Goal: Find specific page/section: Find specific page/section

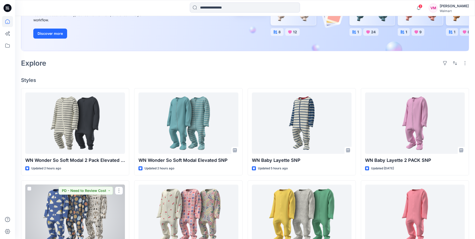
scroll to position [75, 0]
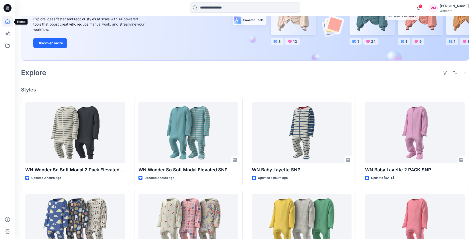
click at [6, 21] on icon at bounding box center [7, 21] width 11 height 11
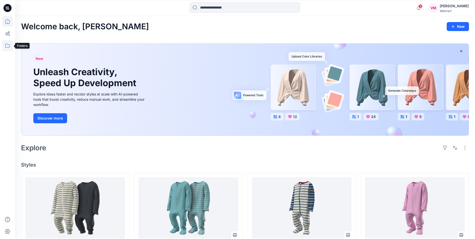
click at [7, 46] on icon at bounding box center [7, 45] width 11 height 11
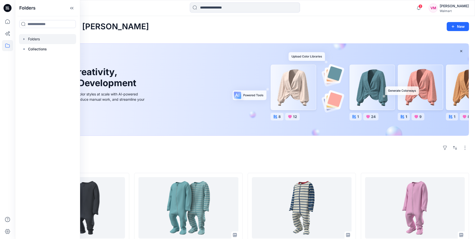
click at [42, 38] on div at bounding box center [47, 39] width 57 height 10
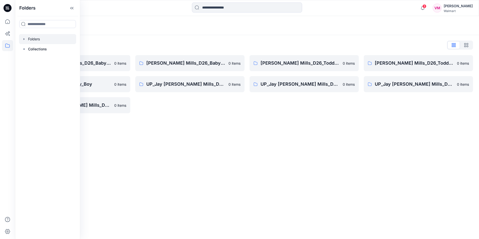
click at [127, 118] on div "Folders List [PERSON_NAME] Mills_D26_Baby Boy [DEMOGRAPHIC_DATA] items SC_JJ Mi…" at bounding box center [247, 77] width 464 height 84
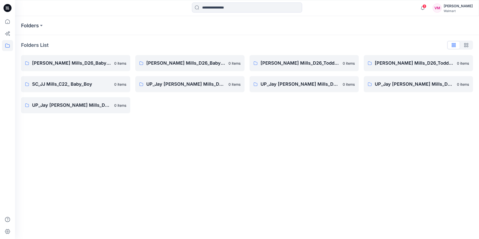
click at [108, 160] on div "Folders Folders List [PERSON_NAME] Mills_D26_Baby Boy [DEMOGRAPHIC_DATA] items …" at bounding box center [247, 127] width 464 height 223
click at [177, 118] on div "Folders List [PERSON_NAME] Mills_D26_Baby Boy [DEMOGRAPHIC_DATA] items SC_JJ Mi…" at bounding box center [247, 77] width 464 height 84
click at [83, 66] on p "[PERSON_NAME] Mills_D26_Baby Boy" at bounding box center [71, 63] width 79 height 7
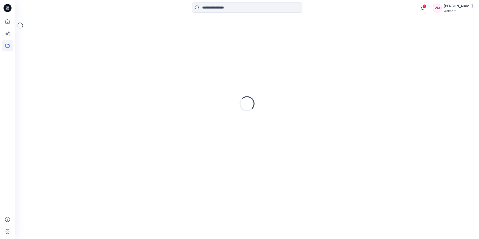
click at [83, 66] on div "Loading..." at bounding box center [247, 103] width 452 height 125
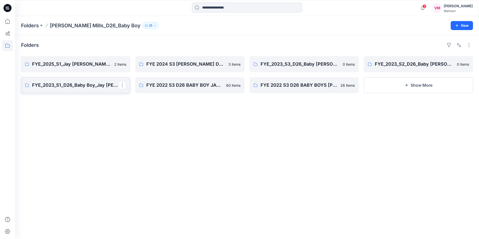
click at [74, 85] on p "FYE_2023_S1_D26_Baby Boy_Jay [PERSON_NAME]" at bounding box center [75, 85] width 86 height 7
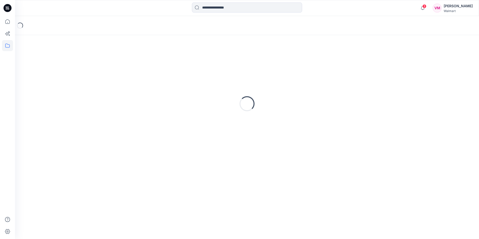
click at [74, 85] on div "Loading..." at bounding box center [247, 103] width 452 height 125
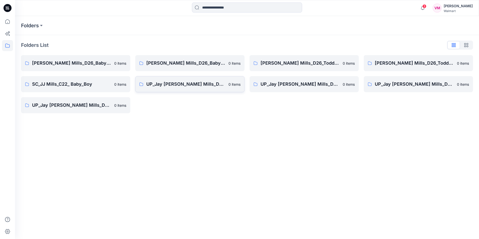
click at [179, 83] on p "UP_Jay [PERSON_NAME] Mills_D26_Baby Boy" at bounding box center [185, 84] width 79 height 7
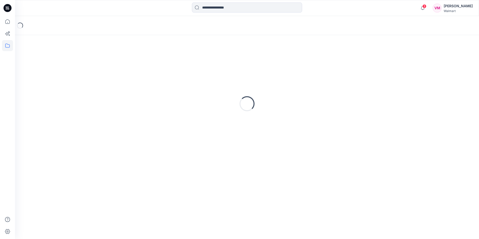
click at [179, 83] on div "Loading..." at bounding box center [247, 103] width 452 height 125
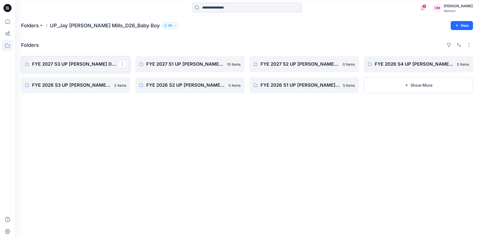
click at [84, 64] on p "FYE 2027 S3 UP [PERSON_NAME] D26 Baby Boy" at bounding box center [75, 64] width 86 height 7
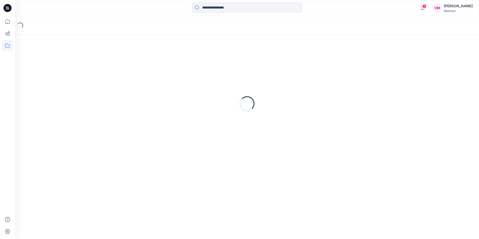
click at [84, 64] on div "Loading..." at bounding box center [247, 103] width 452 height 125
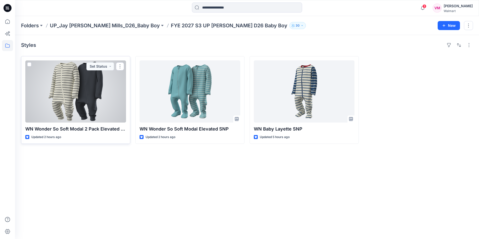
click at [81, 98] on div at bounding box center [75, 91] width 101 height 62
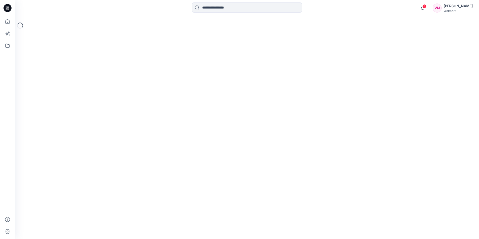
click at [81, 98] on div "Loading..." at bounding box center [247, 127] width 464 height 223
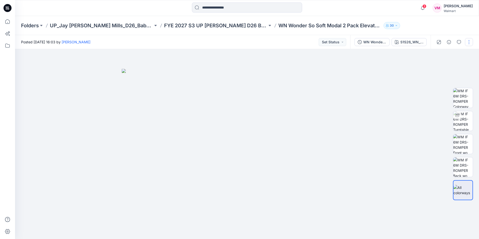
click at [467, 42] on button "button" at bounding box center [469, 42] width 8 height 8
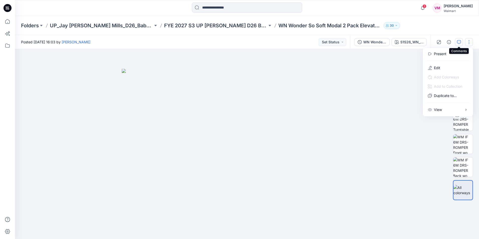
click at [460, 43] on icon "button" at bounding box center [459, 42] width 4 height 4
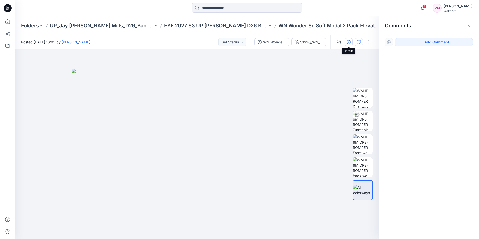
click at [348, 43] on icon "button" at bounding box center [348, 42] width 4 height 4
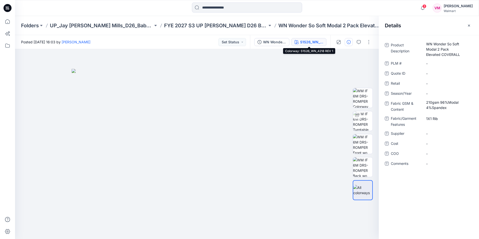
click at [308, 42] on div "S1S26_WN_4218 REV 1" at bounding box center [311, 42] width 23 height 6
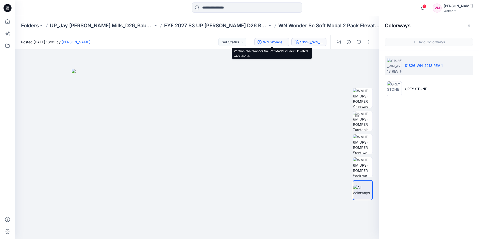
click at [268, 43] on div "WN Wonder So Soft Modal 2 Pack Elevated COVERALL" at bounding box center [274, 42] width 23 height 6
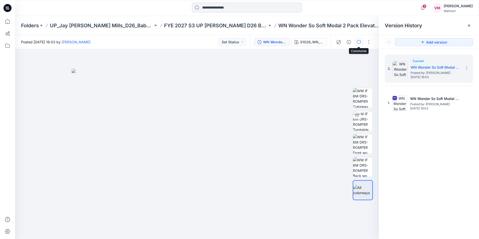
click at [358, 42] on icon "button" at bounding box center [358, 42] width 4 height 4
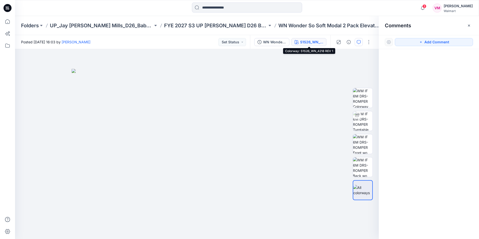
click at [313, 43] on div "S1S26_WN_4218 REV 1" at bounding box center [311, 42] width 23 height 6
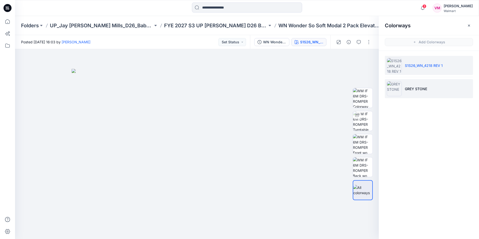
click at [408, 86] on p "GREY STONE" at bounding box center [416, 88] width 22 height 5
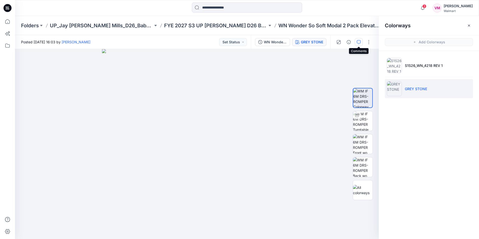
click at [359, 42] on icon "button" at bounding box center [358, 42] width 4 height 4
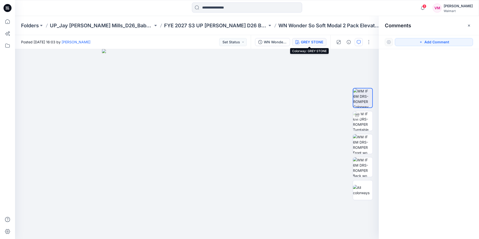
click at [307, 42] on div "GREY STONE" at bounding box center [312, 42] width 22 height 6
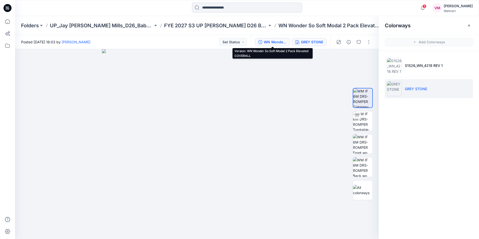
click at [277, 42] on div "WN Wonder So Soft Modal 2 Pack Elevated COVERALL" at bounding box center [275, 42] width 23 height 6
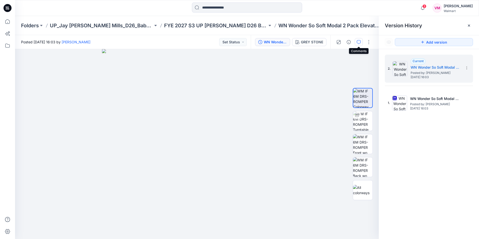
click at [358, 42] on icon "button" at bounding box center [358, 42] width 4 height 4
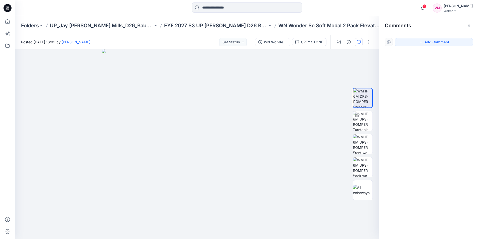
click at [356, 42] on button "button" at bounding box center [358, 42] width 8 height 8
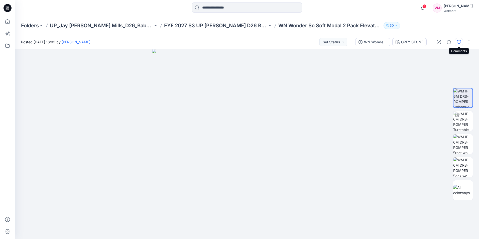
click at [456, 42] on button "button" at bounding box center [459, 42] width 8 height 8
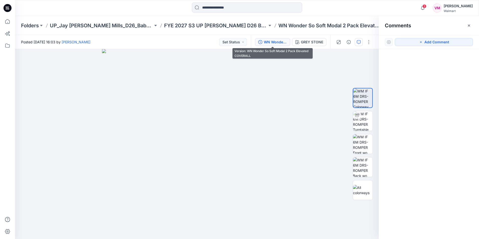
click at [273, 42] on div "WN Wonder So Soft Modal 2 Pack Elevated COVERALL" at bounding box center [275, 42] width 23 height 6
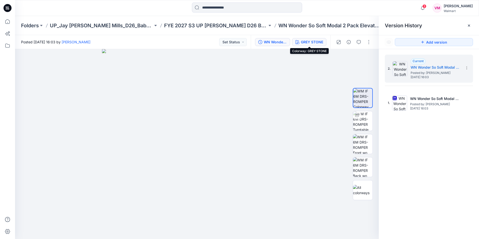
click at [309, 43] on div "GREY STONE" at bounding box center [312, 42] width 22 height 6
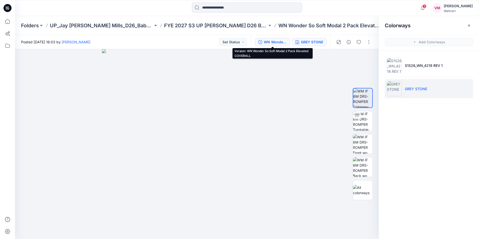
click at [281, 44] on div "WN Wonder So Soft Modal 2 Pack Elevated COVERALL" at bounding box center [275, 42] width 23 height 6
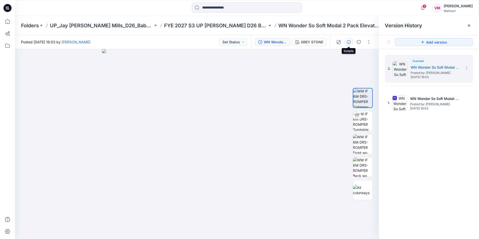
click at [348, 41] on icon "button" at bounding box center [348, 42] width 4 height 4
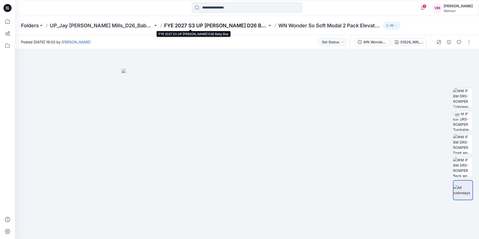
click at [179, 24] on p "FYE 2027 S3 UP [PERSON_NAME] D26 Baby Boy" at bounding box center [215, 25] width 103 height 7
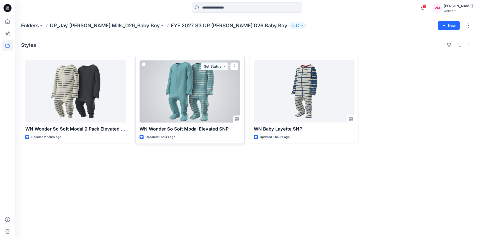
click at [182, 97] on div at bounding box center [189, 91] width 101 height 62
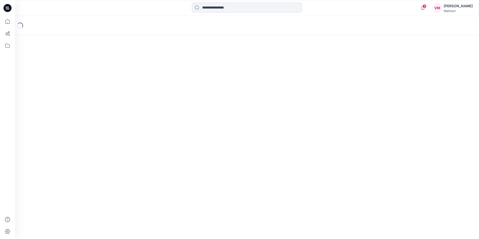
click at [182, 97] on div "Loading..." at bounding box center [247, 127] width 464 height 223
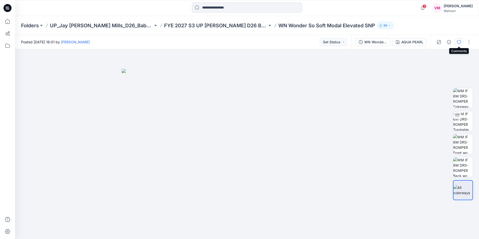
click at [458, 41] on icon "button" at bounding box center [459, 42] width 4 height 4
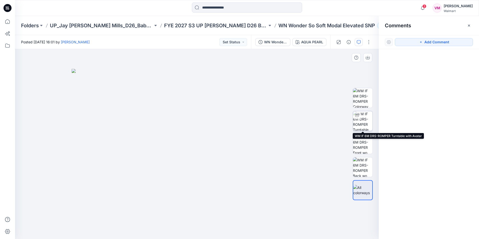
click at [365, 119] on img at bounding box center [363, 121] width 20 height 20
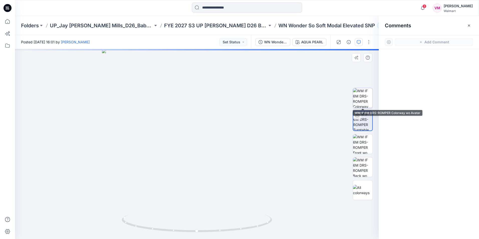
click at [364, 98] on img at bounding box center [363, 98] width 20 height 20
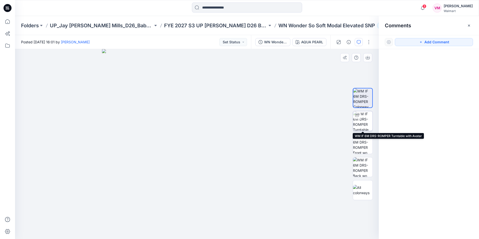
click at [364, 119] on img at bounding box center [363, 121] width 20 height 20
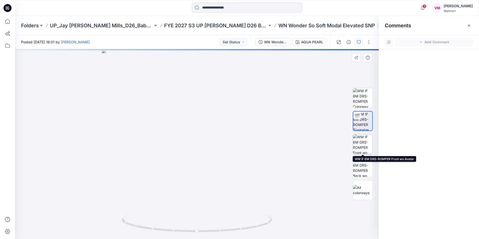
click at [362, 142] on img at bounding box center [363, 144] width 20 height 20
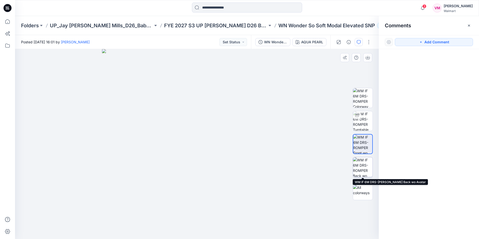
click at [362, 169] on img at bounding box center [363, 167] width 20 height 20
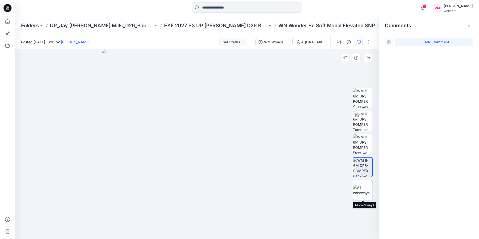
click at [362, 187] on img at bounding box center [363, 190] width 20 height 11
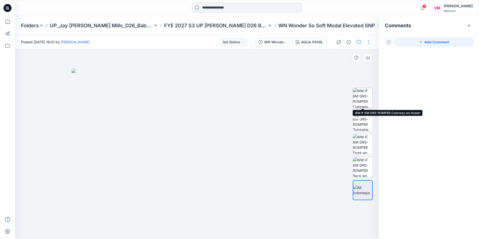
click at [366, 97] on img at bounding box center [363, 98] width 20 height 20
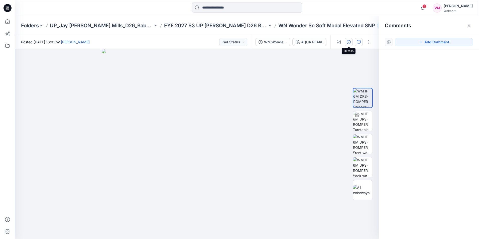
click at [352, 41] on button "button" at bounding box center [348, 42] width 8 height 8
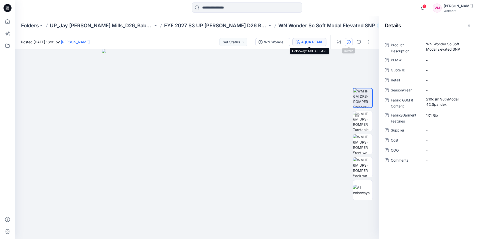
click at [306, 40] on div "AQUA PEARL" at bounding box center [312, 42] width 22 height 6
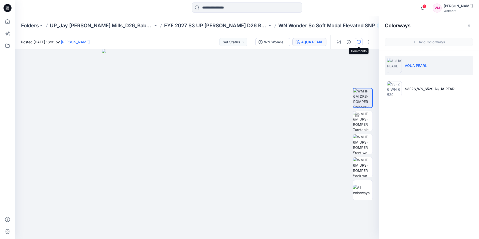
click at [358, 41] on icon "button" at bounding box center [358, 42] width 4 height 4
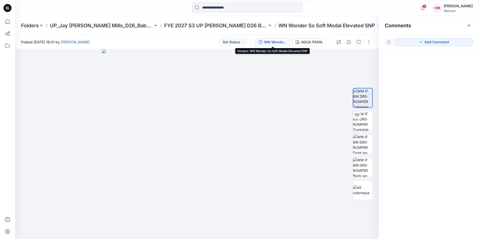
click at [278, 42] on div "WN Wonder So Soft Modal Elevated SNP" at bounding box center [275, 42] width 23 height 6
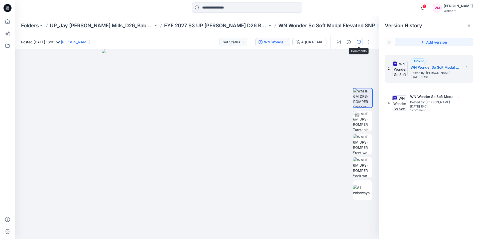
click at [359, 41] on icon "button" at bounding box center [358, 42] width 4 height 4
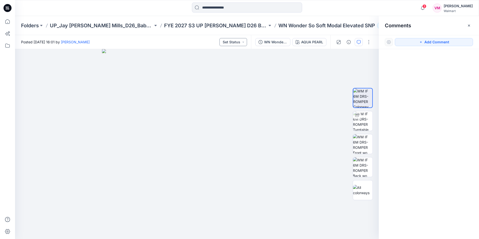
click at [242, 41] on button "Set Status" at bounding box center [233, 42] width 28 height 8
click at [235, 42] on button "Set Status" at bounding box center [233, 42] width 28 height 8
click at [351, 42] on button "button" at bounding box center [348, 42] width 8 height 8
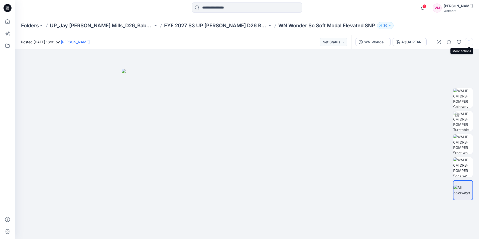
click at [466, 42] on button "button" at bounding box center [469, 42] width 8 height 8
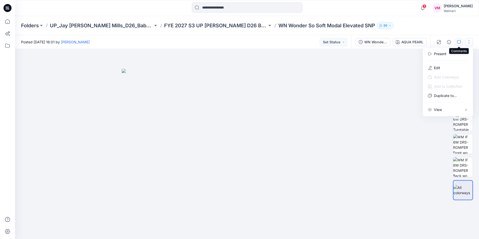
click at [458, 43] on icon "button" at bounding box center [459, 42] width 4 height 4
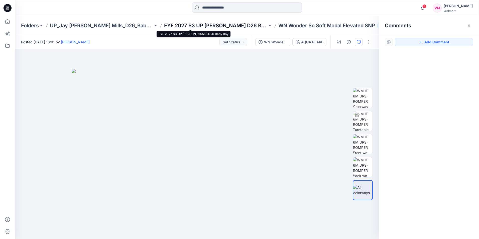
click at [223, 24] on p "FYE 2027 S3 UP [PERSON_NAME] D26 Baby Boy" at bounding box center [215, 25] width 103 height 7
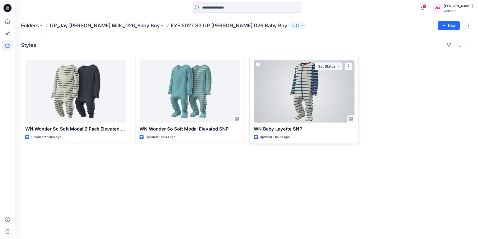
click at [295, 92] on div at bounding box center [304, 91] width 101 height 62
click at [295, 92] on div "Folders UP_Jay Jay Mills_D26_Baby Boy FYE 2027 S3 UP Jay Jay Mills D26 Baby Boy…" at bounding box center [247, 127] width 464 height 223
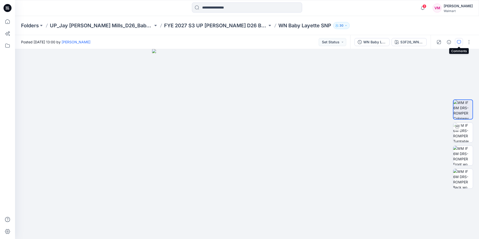
click at [458, 42] on icon "button" at bounding box center [459, 42] width 4 height 4
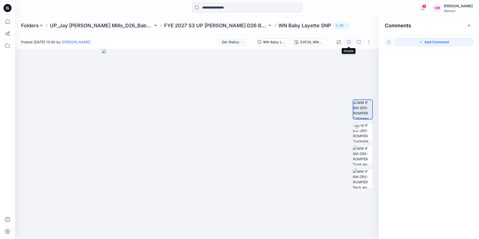
click at [348, 42] on icon "button" at bounding box center [348, 42] width 4 height 4
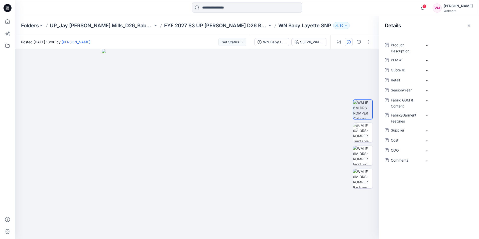
click at [278, 26] on p "WN Baby Layette SNP" at bounding box center [304, 25] width 53 height 7
click at [278, 25] on p "WN Baby Layette SNP" at bounding box center [304, 25] width 53 height 7
drag, startPoint x: 293, startPoint y: 24, endPoint x: 283, endPoint y: 26, distance: 9.4
click at [283, 26] on p "WN Baby Layette SNP" at bounding box center [304, 25] width 53 height 7
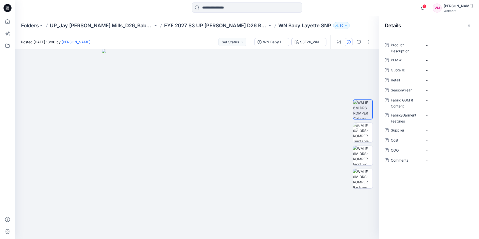
drag, startPoint x: 283, startPoint y: 26, endPoint x: 254, endPoint y: 24, distance: 29.8
click at [278, 24] on p "WN Baby Layette SNP" at bounding box center [304, 25] width 53 height 7
drag, startPoint x: 254, startPoint y: 24, endPoint x: 301, endPoint y: 26, distance: 47.8
click at [301, 26] on p "WN Baby Layette SNP" at bounding box center [304, 25] width 53 height 7
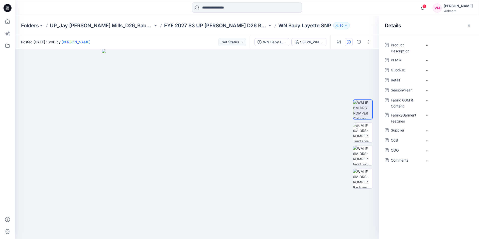
click at [278, 25] on p "WN Baby Layette SNP" at bounding box center [304, 25] width 53 height 7
drag, startPoint x: 255, startPoint y: 25, endPoint x: 305, endPoint y: 28, distance: 50.2
click at [305, 28] on p "WN Baby Layette SNP" at bounding box center [304, 25] width 53 height 7
copy div "WN Baby Layette SNP 30"
click at [434, 46] on Description "-" at bounding box center [448, 45] width 44 height 5
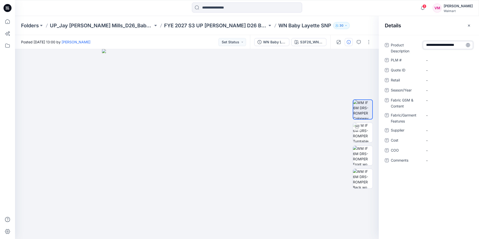
scroll to position [14, 0]
click at [442, 45] on textarea "**********" at bounding box center [448, 45] width 50 height 8
type textarea "**********"
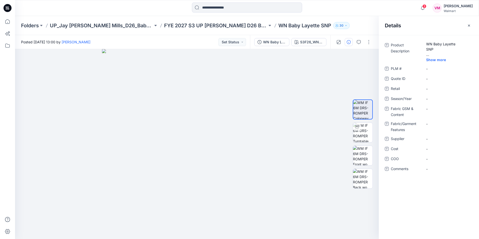
click at [279, 26] on p "WN Baby Layette SNP" at bounding box center [304, 25] width 53 height 7
click at [430, 52] on Description "WN Baby Layette SNP WN Baby Layette SNP" at bounding box center [448, 49] width 44 height 16
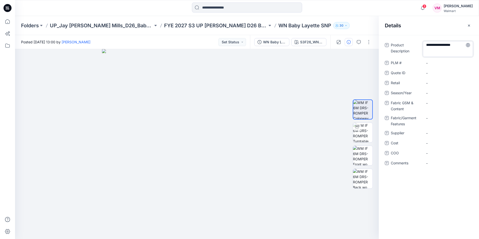
click at [440, 53] on textarea "**********" at bounding box center [448, 49] width 50 height 16
click at [426, 55] on textarea "**********" at bounding box center [448, 49] width 50 height 16
click at [433, 53] on textarea "**********" at bounding box center [448, 49] width 50 height 16
type textarea "**********"
click at [439, 67] on div "**********" at bounding box center [428, 107] width 88 height 132
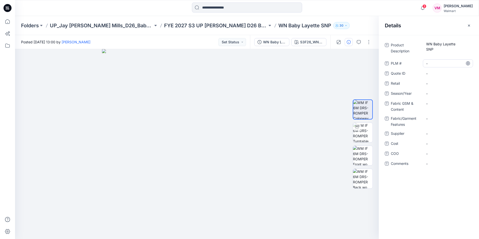
click at [439, 61] on \ "-" at bounding box center [448, 63] width 44 height 5
click at [435, 101] on Content "-" at bounding box center [448, 103] width 44 height 5
click at [439, 101] on Content "-" at bounding box center [448, 103] width 44 height 5
click at [432, 101] on Content "-" at bounding box center [448, 103] width 44 height 5
